Goal: Task Accomplishment & Management: Manage account settings

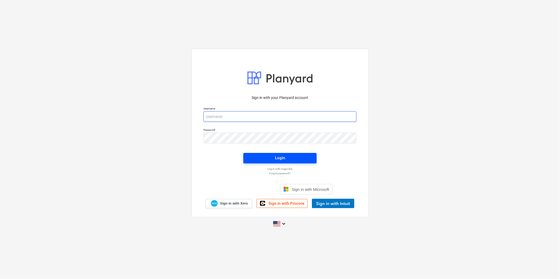
type input "[PERSON_NAME][EMAIL_ADDRESS][DOMAIN_NAME]"
click at [276, 158] on div "Login" at bounding box center [280, 158] width 10 height 7
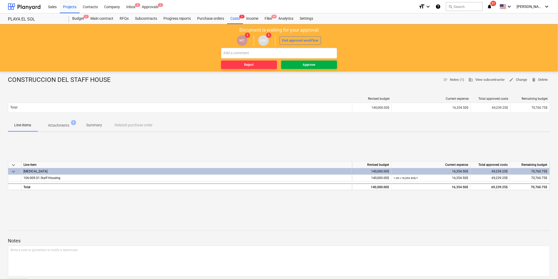
click at [301, 62] on span "Approve" at bounding box center [309, 65] width 52 height 6
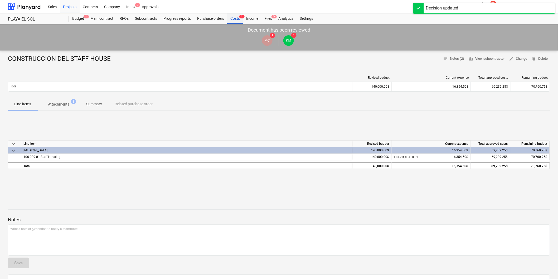
click at [234, 19] on div "Costs 3" at bounding box center [235, 18] width 16 height 11
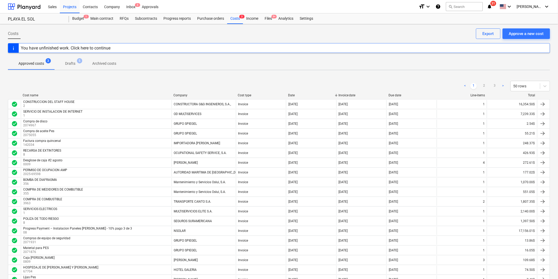
click at [67, 64] on p "Drafts" at bounding box center [70, 64] width 10 height 6
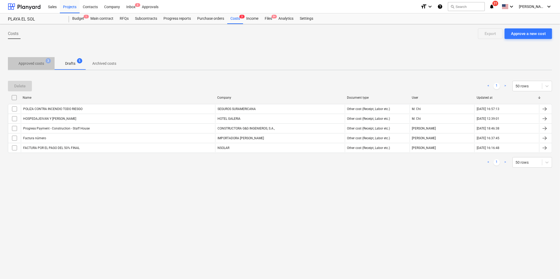
click at [25, 63] on p "Approved costs" at bounding box center [31, 64] width 26 height 6
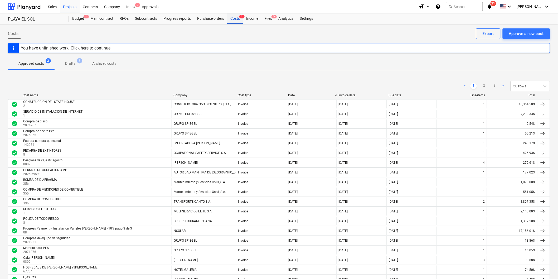
click at [233, 21] on div "Costs 3" at bounding box center [235, 18] width 16 height 11
click at [301, 86] on link "2" at bounding box center [484, 86] width 6 height 6
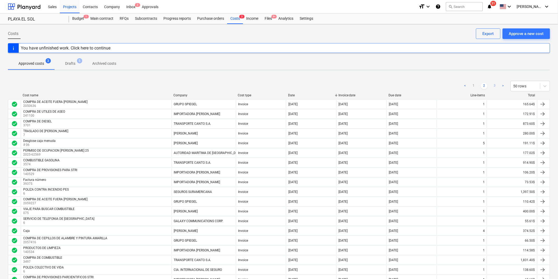
click at [301, 86] on link "3" at bounding box center [495, 86] width 6 height 6
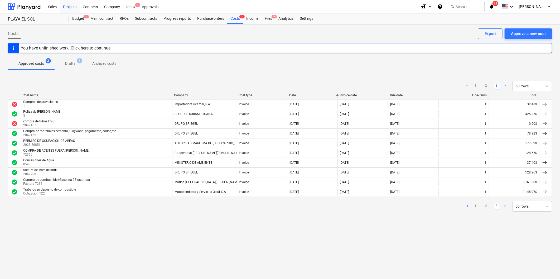
click at [301, 206] on link ">" at bounding box center [505, 206] width 6 height 6
click at [74, 17] on div "Budget 1" at bounding box center [78, 18] width 18 height 11
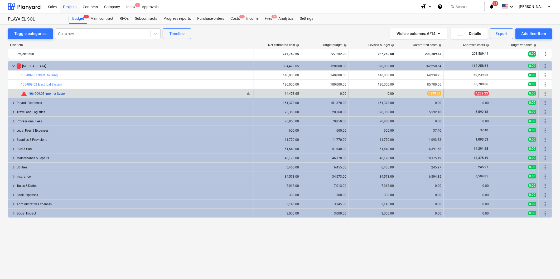
click at [43, 93] on link "106-009.03 Internet System" at bounding box center [47, 94] width 39 height 4
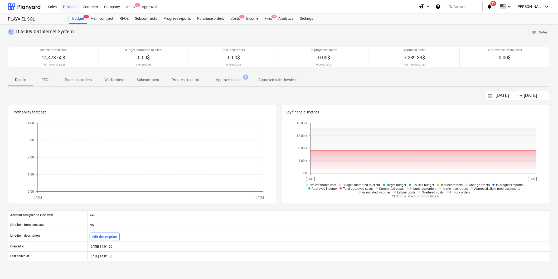
click at [11, 31] on span "arrow_back" at bounding box center [11, 32] width 6 height 6
